Goal: Find specific page/section: Find specific page/section

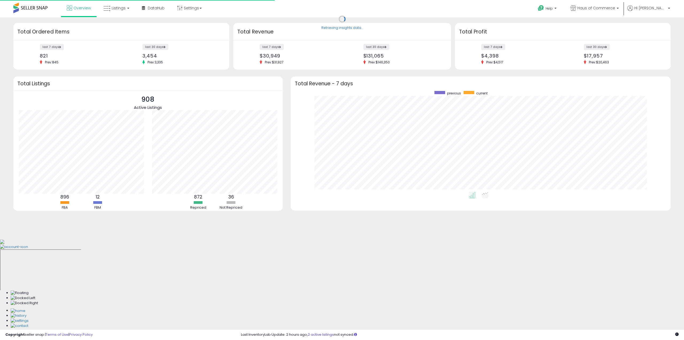
scroll to position [101, 369]
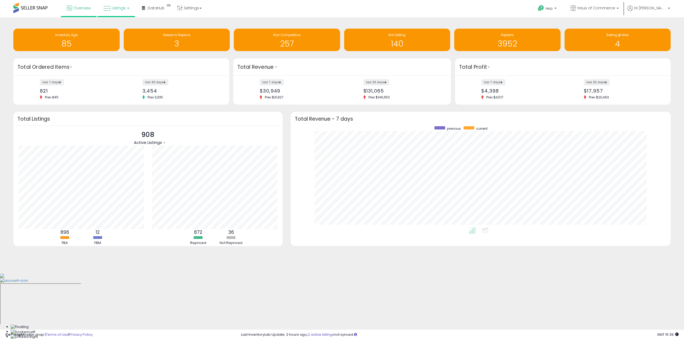
click at [107, 6] on icon at bounding box center [106, 8] width 7 height 7
click at [122, 25] on icon at bounding box center [120, 26] width 23 height 7
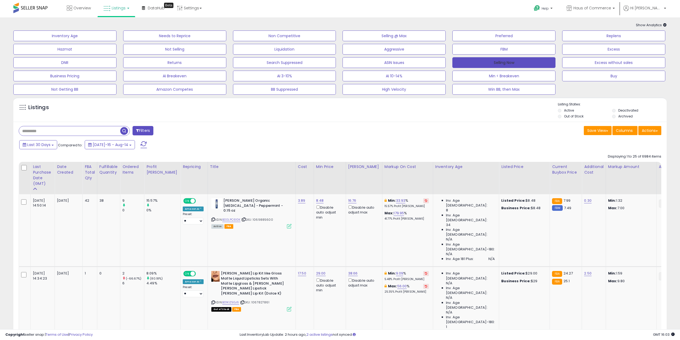
drag, startPoint x: 506, startPoint y: 64, endPoint x: 393, endPoint y: 2, distance: 129.0
click at [506, 64] on button "Selling Now" at bounding box center [503, 62] width 103 height 11
